Goal: Communication & Community: Participate in discussion

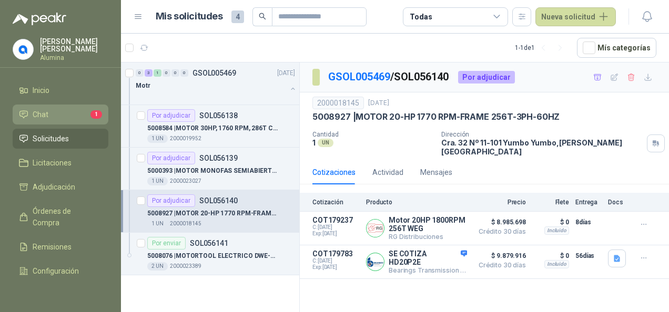
click at [53, 112] on li "Chat 1" at bounding box center [60, 115] width 83 height 12
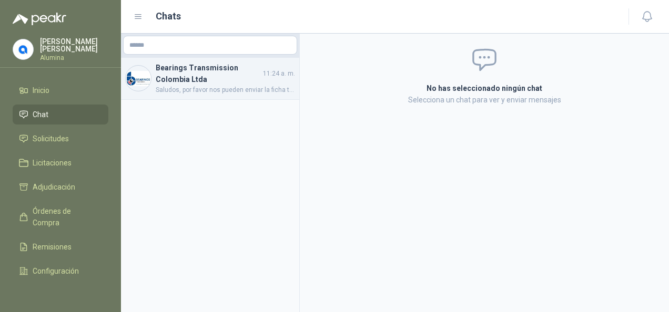
click at [181, 84] on h4 "Bearings Transmission Colombia Ltda" at bounding box center [208, 73] width 105 height 23
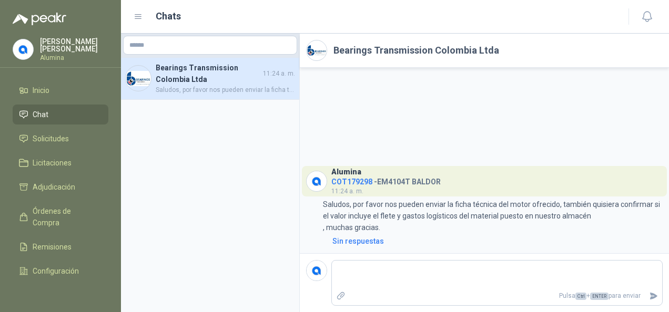
click at [77, 45] on p "[PERSON_NAME]" at bounding box center [74, 45] width 68 height 15
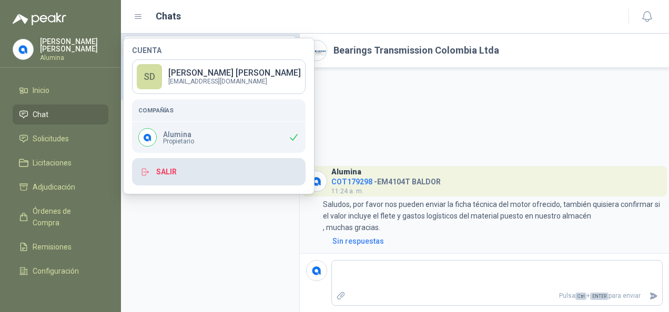
click at [170, 178] on button "Salir" at bounding box center [218, 171] width 173 height 27
